Goal: Information Seeking & Learning: Check status

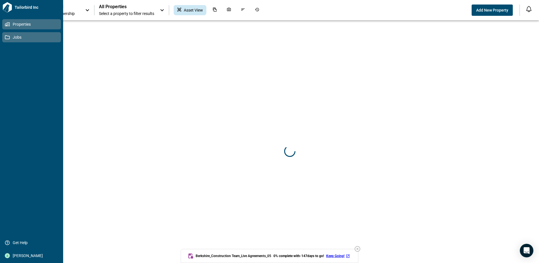
click at [10, 38] on icon at bounding box center [7, 37] width 5 height 4
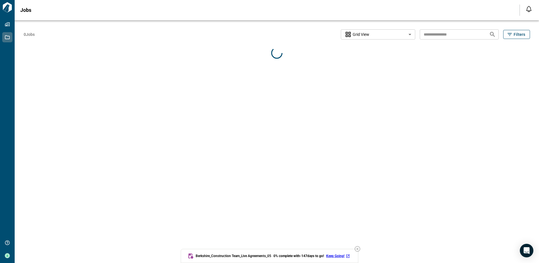
click at [358, 248] on icon "button" at bounding box center [357, 248] width 7 height 7
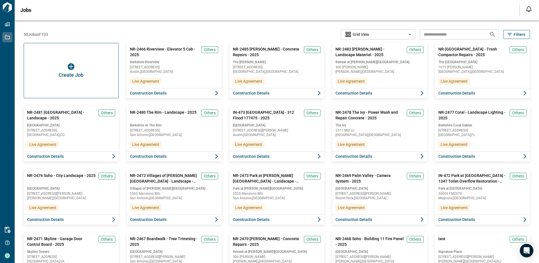
click at [429, 35] on input "text" at bounding box center [452, 34] width 65 height 10
type input "******"
click at [489, 34] on icon "Search jobs" at bounding box center [492, 34] width 7 height 7
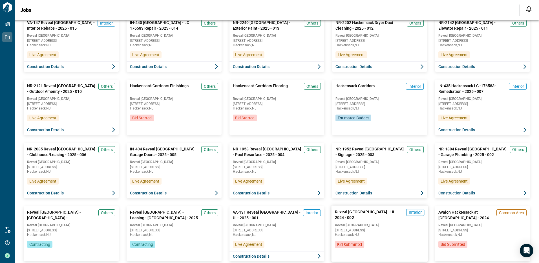
scroll to position [113, 0]
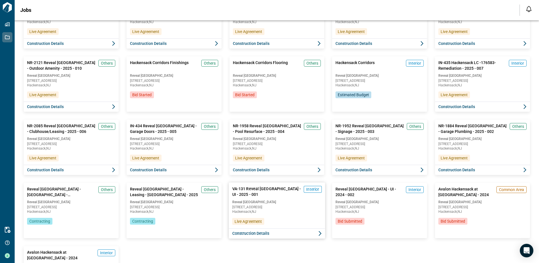
click at [279, 200] on span "Reveal [GEOGRAPHIC_DATA]" at bounding box center [276, 201] width 89 height 5
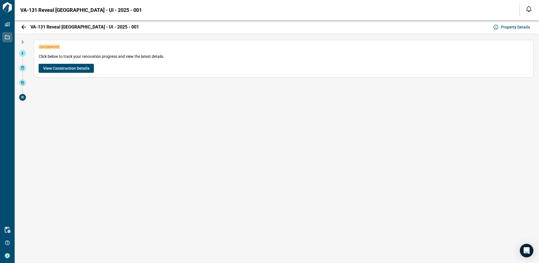
click at [53, 68] on span "View Construction Details" at bounding box center [66, 68] width 46 height 6
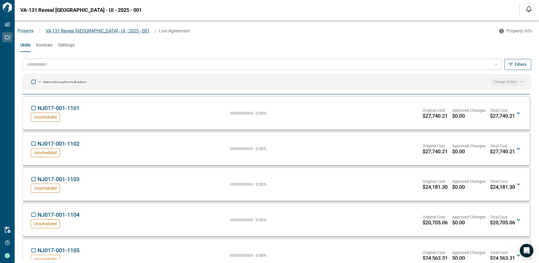
click at [75, 31] on span "VA-131 Reveal [GEOGRAPHIC_DATA] - UI - 2025 - 001" at bounding box center [98, 30] width 104 height 5
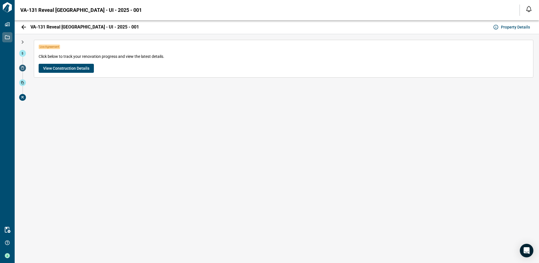
click at [20, 70] on span at bounding box center [22, 68] width 7 height 7
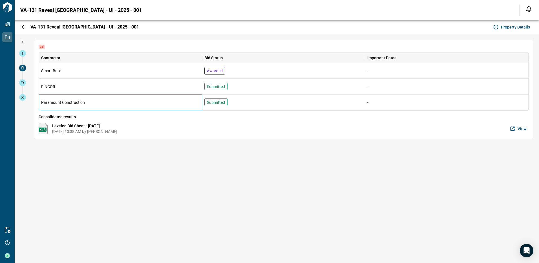
click at [178, 103] on div "Paramount Construction" at bounding box center [120, 102] width 163 height 16
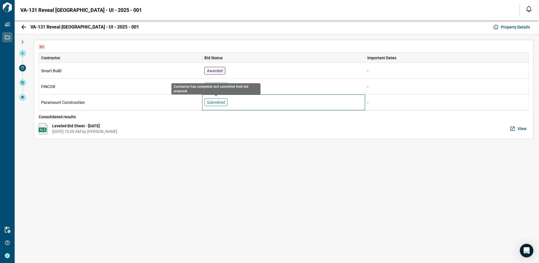
click at [212, 105] on div "Submitted" at bounding box center [215, 102] width 23 height 8
click at [211, 104] on div "Submitted" at bounding box center [215, 102] width 23 height 8
click at [211, 103] on div "Submitted" at bounding box center [215, 102] width 23 height 8
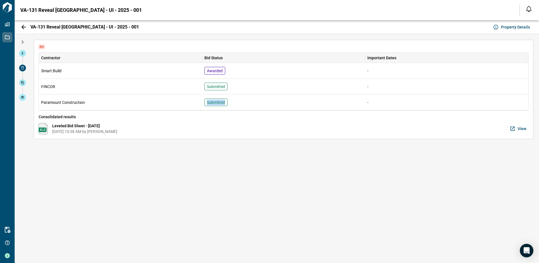
click at [514, 128] on icon "button" at bounding box center [512, 129] width 6 height 6
click at [251, 183] on div "Bid Contractor Bid Status Important Dates Smart Build Awarded - FINCOR Submitte…" at bounding box center [283, 148] width 511 height 229
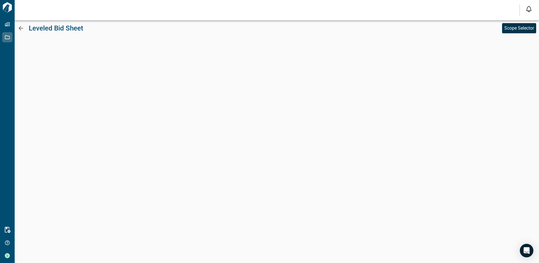
click at [512, 28] on p "Scope Selector" at bounding box center [519, 28] width 30 height 7
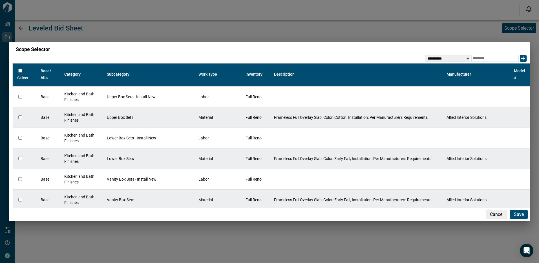
click at [275, 37] on div "**********" at bounding box center [269, 131] width 539 height 263
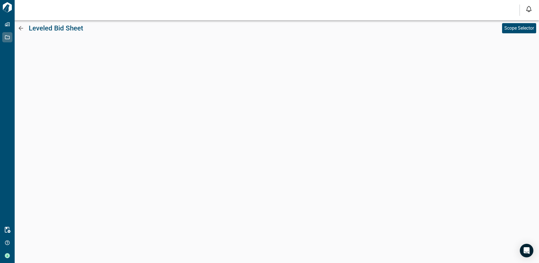
click at [28, 29] on div "Leveled Bid Sheet" at bounding box center [233, 28] width 432 height 10
click at [22, 26] on icon at bounding box center [20, 28] width 7 height 7
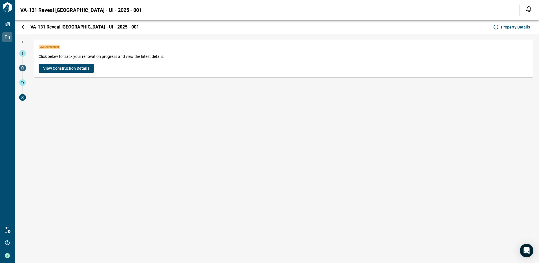
click at [23, 66] on span at bounding box center [22, 68] width 7 height 7
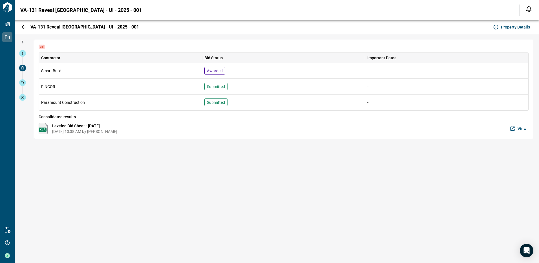
click at [517, 129] on button "View" at bounding box center [518, 128] width 20 height 11
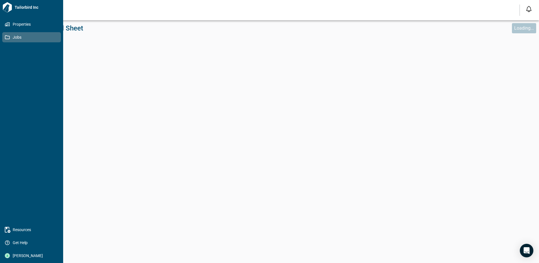
click at [4, 38] on link "Jobs" at bounding box center [31, 37] width 59 height 10
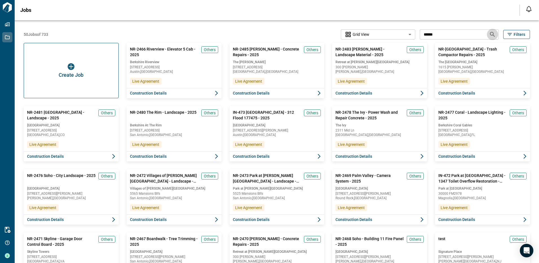
click at [489, 36] on icon "Search jobs" at bounding box center [492, 34] width 7 height 7
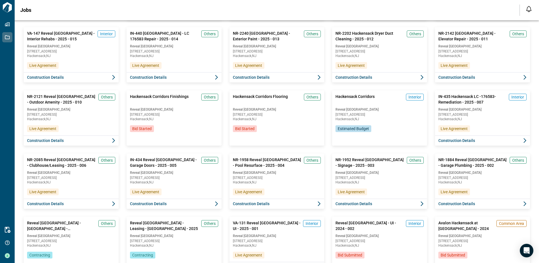
scroll to position [113, 0]
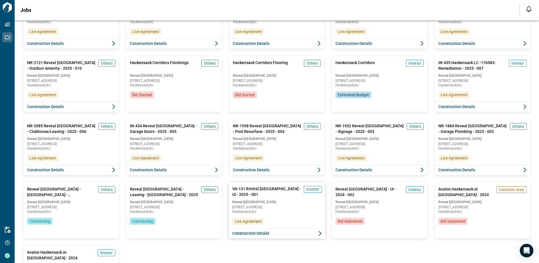
click at [282, 211] on span "Hackensack , NJ" at bounding box center [276, 211] width 89 height 3
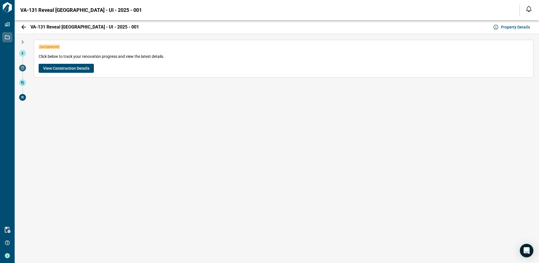
click at [22, 68] on icon at bounding box center [22, 67] width 3 height 3
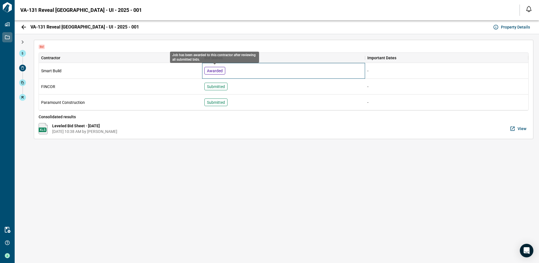
click at [215, 71] on div "Awarded" at bounding box center [214, 71] width 21 height 8
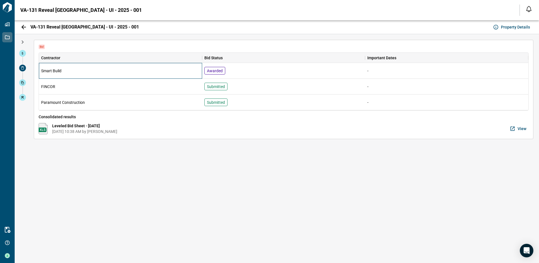
click at [159, 68] on div "Smart Build" at bounding box center [120, 71] width 163 height 16
click at [158, 70] on div "Smart Build" at bounding box center [120, 71] width 163 height 16
click at [21, 82] on icon at bounding box center [22, 82] width 3 height 3
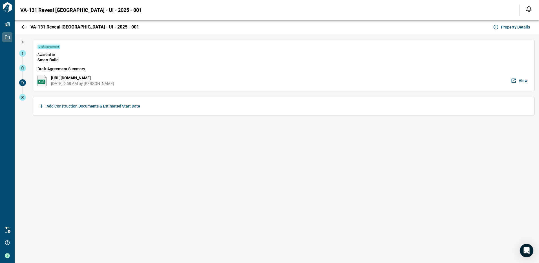
click at [516, 82] on icon "button" at bounding box center [514, 81] width 6 height 6
click at [20, 70] on span at bounding box center [22, 68] width 7 height 7
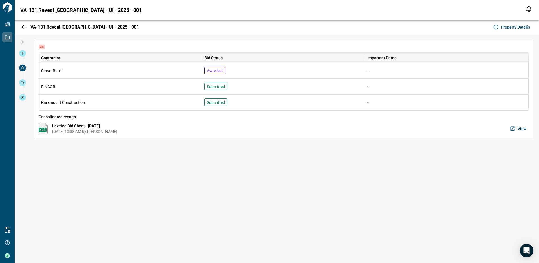
click at [518, 127] on span "View" at bounding box center [521, 129] width 9 height 6
